Goal: Go to known website

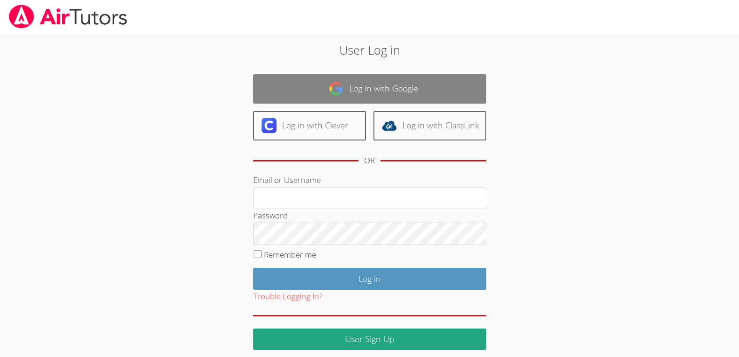
click at [322, 95] on link "Log in with Google" at bounding box center [369, 88] width 233 height 29
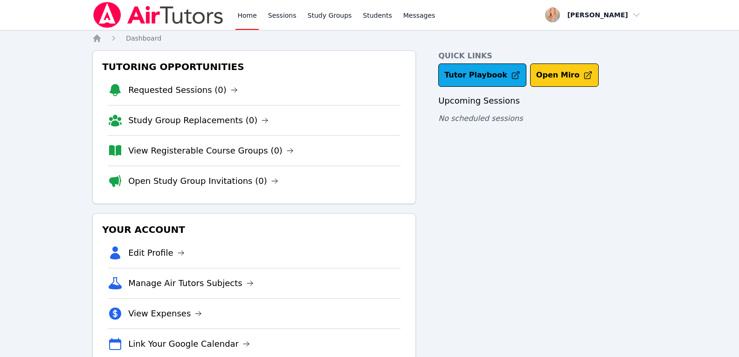
click at [558, 74] on button "Open Miro" at bounding box center [564, 74] width 69 height 23
